Goal: Information Seeking & Learning: Learn about a topic

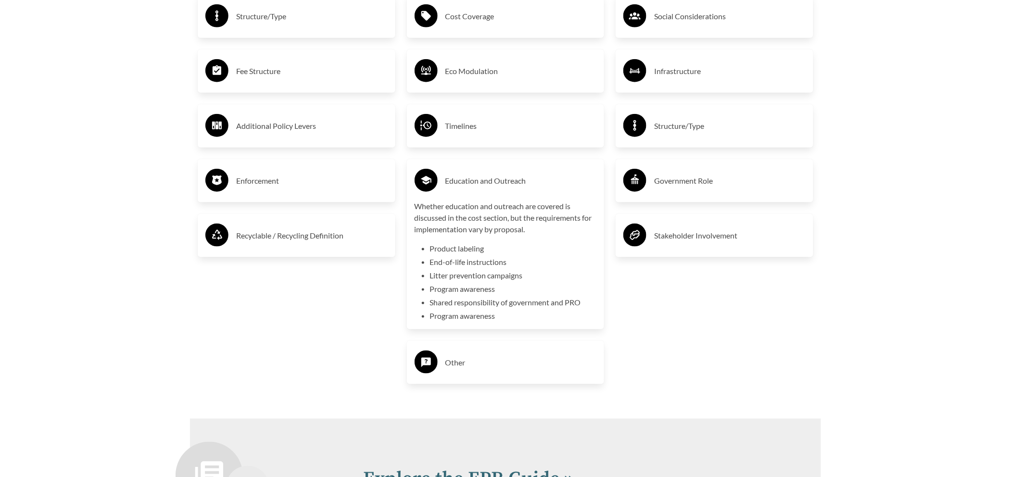
scroll to position [2241, 0]
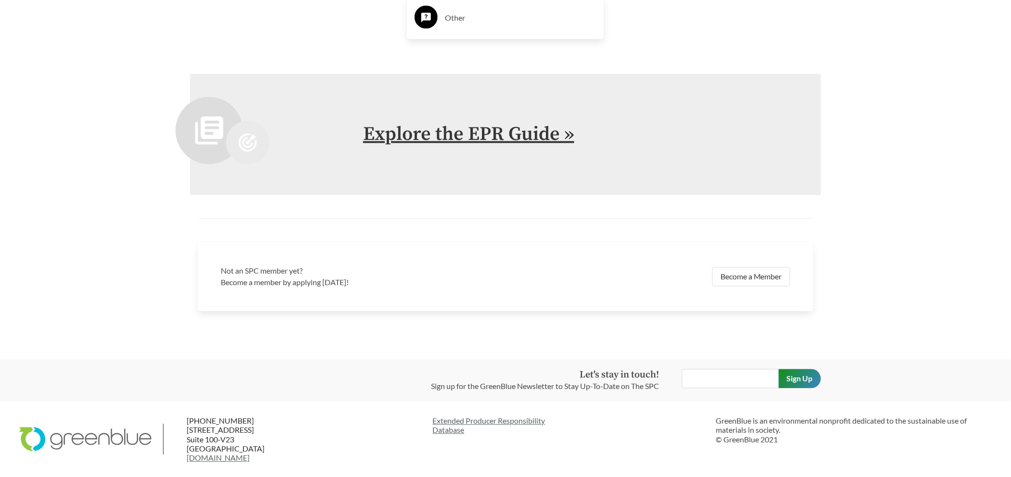
click at [487, 140] on link "Explore the EPR Guide »" at bounding box center [468, 135] width 211 height 24
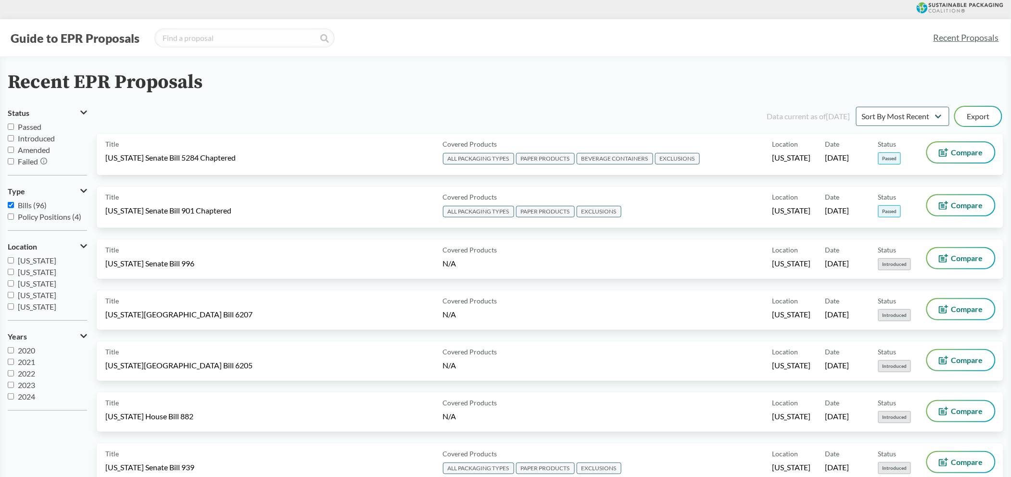
click at [85, 251] on button "Location" at bounding box center [47, 246] width 79 height 16
click at [85, 250] on icon at bounding box center [84, 246] width 5 height 8
click at [12, 288] on input "[US_STATE]" at bounding box center [11, 289] width 6 height 6
checkbox input "true"
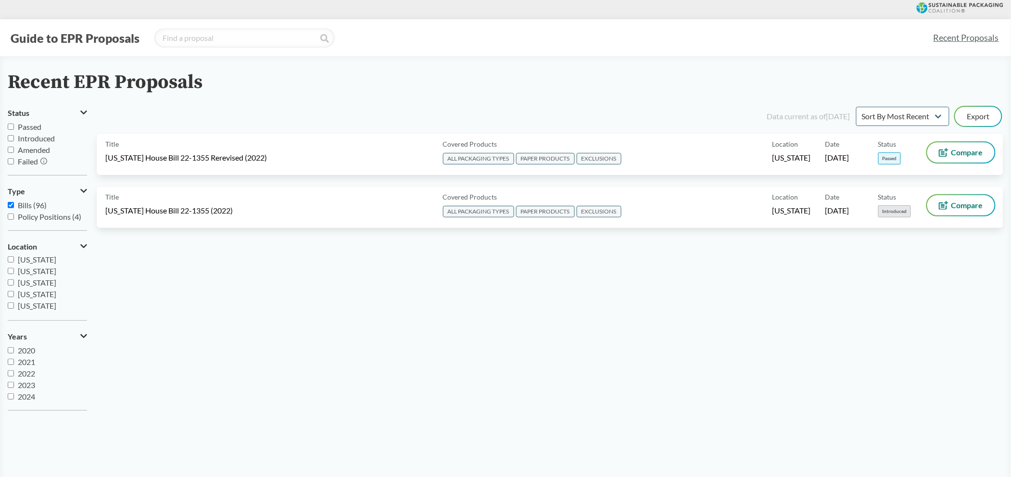
scroll to position [154, 0]
click at [12, 279] on input "[US_STATE]" at bounding box center [11, 279] width 6 height 6
checkbox input "true"
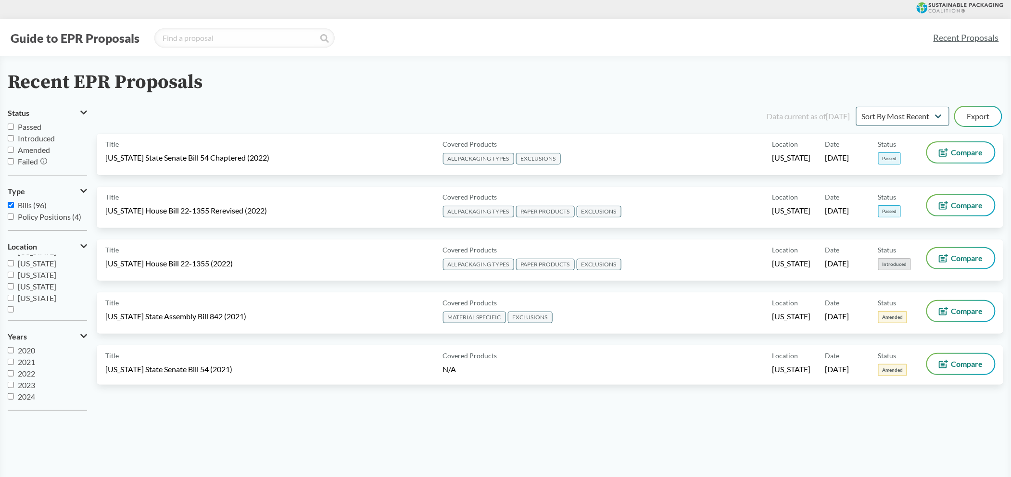
scroll to position [208, 0]
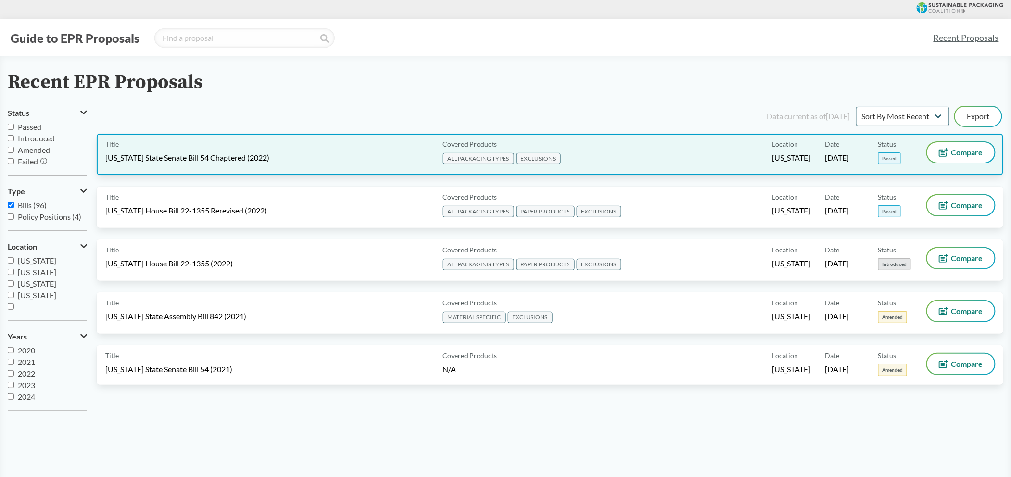
drag, startPoint x: 213, startPoint y: 165, endPoint x: 616, endPoint y: 158, distance: 403.0
click at [616, 158] on div "Covered Products ALL PACKAGING TYPES EXCLUSIONS" at bounding box center [606, 154] width 334 height 24
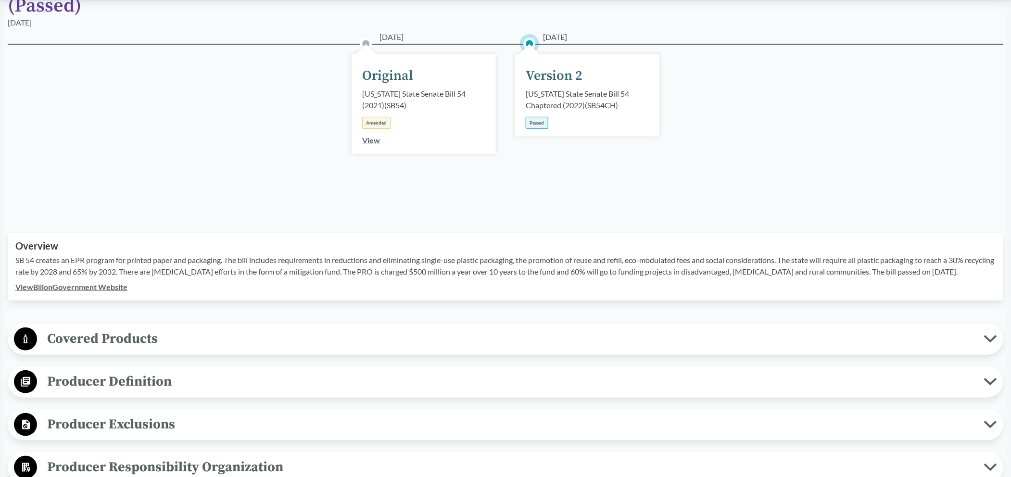
scroll to position [320, 0]
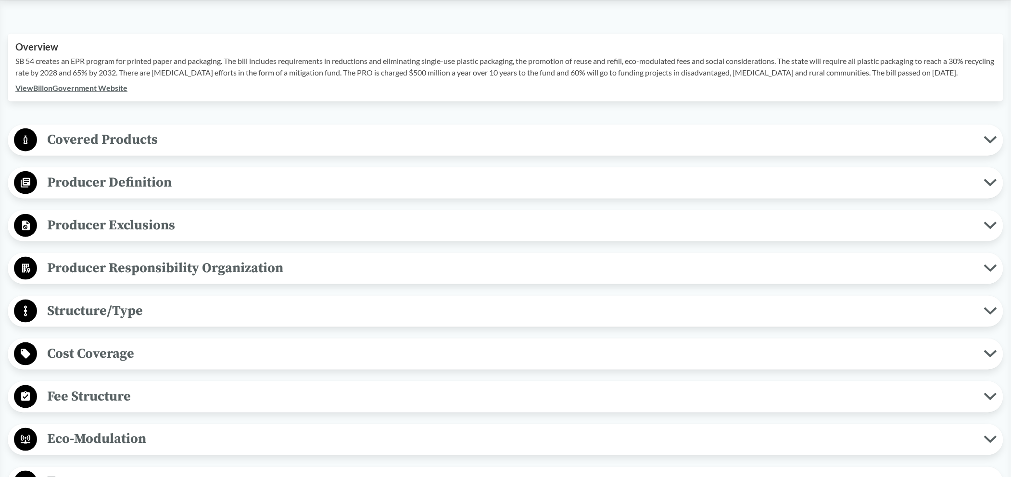
click at [113, 138] on span "Covered Products" at bounding box center [510, 140] width 947 height 22
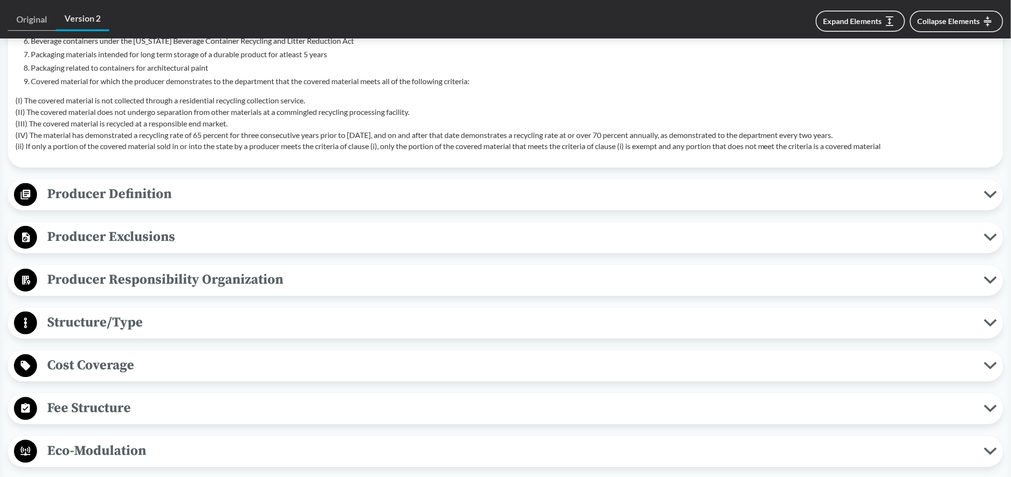
scroll to position [705, 0]
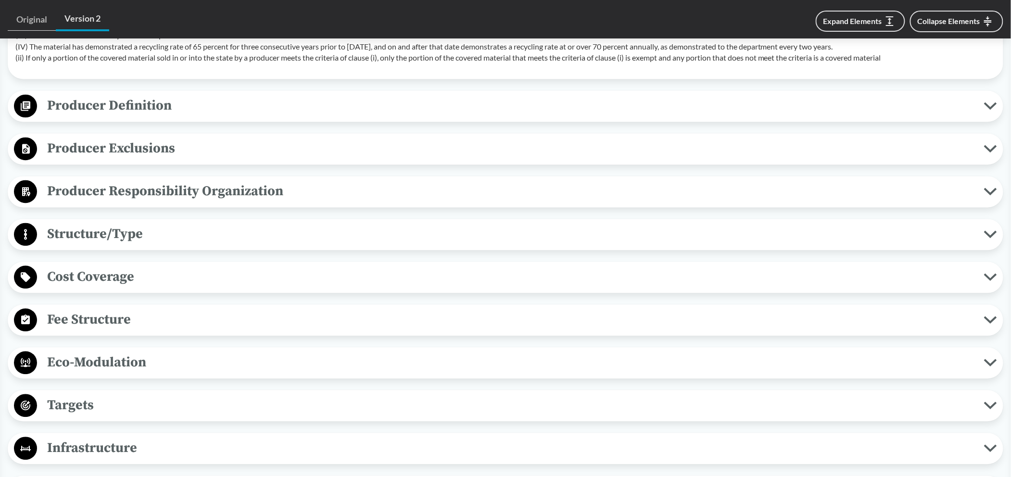
click at [108, 238] on span "Structure/Type" at bounding box center [510, 235] width 947 height 22
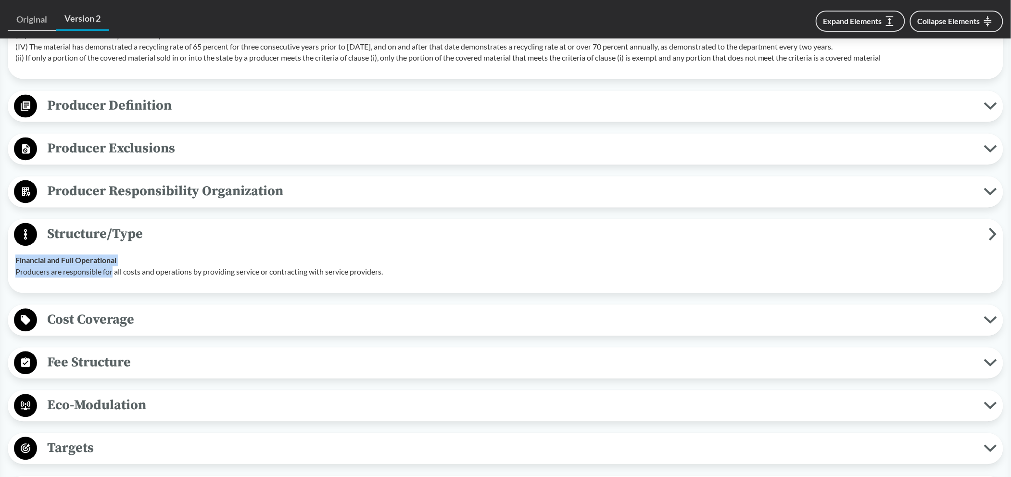
drag, startPoint x: 114, startPoint y: 270, endPoint x: 247, endPoint y: 262, distance: 133.4
click at [247, 262] on div "Financial and Full Operational Producers are responsible for all costs and oper…" at bounding box center [505, 266] width 980 height 23
click at [250, 322] on span "Cost Coverage" at bounding box center [510, 320] width 947 height 22
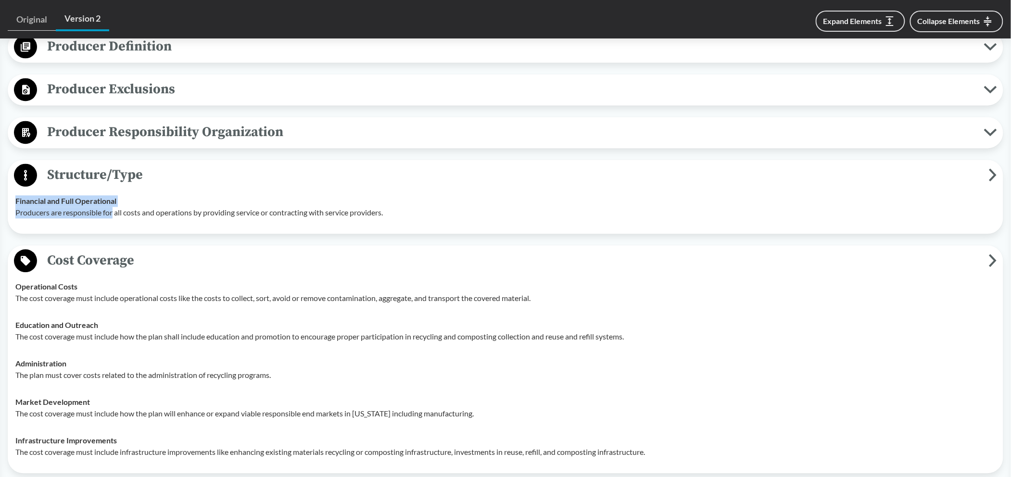
scroll to position [897, 0]
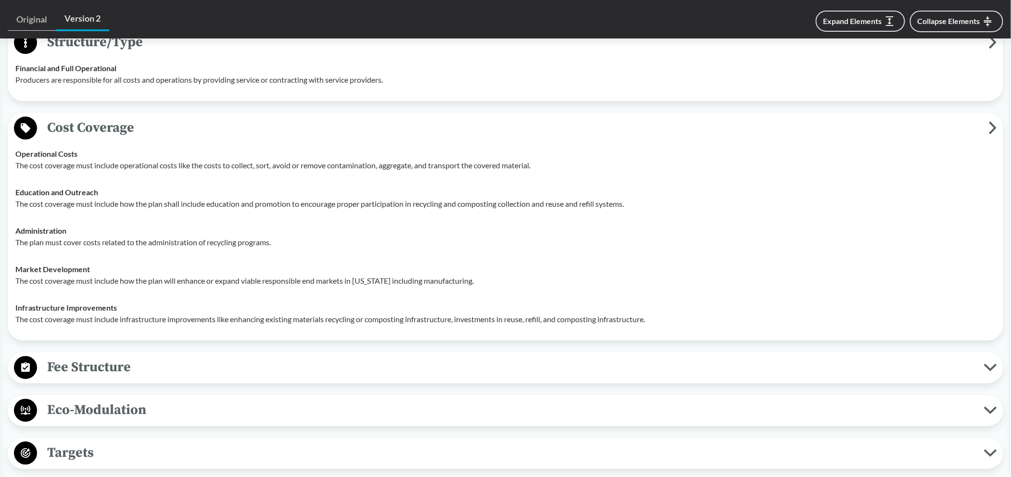
click at [81, 195] on strong "Education and Outreach" at bounding box center [56, 192] width 83 height 9
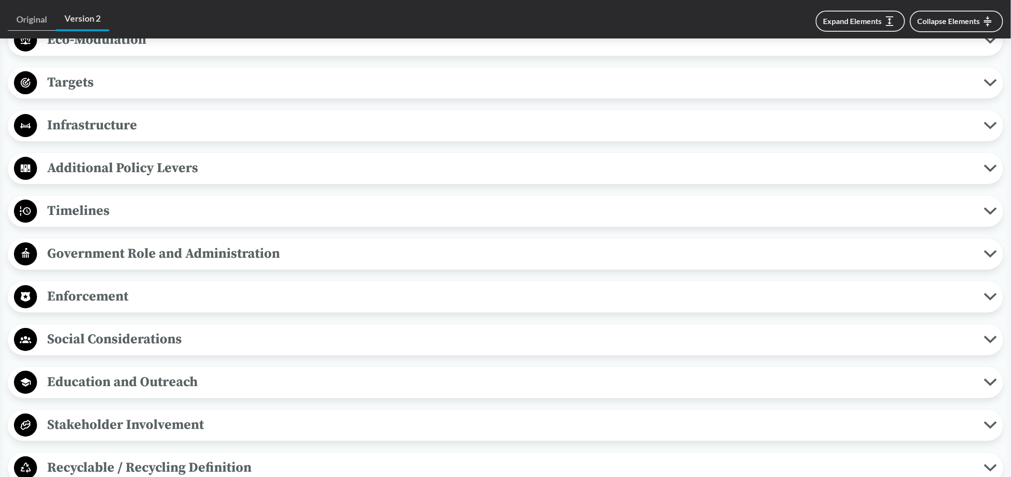
scroll to position [1013, 0]
